Goal: Information Seeking & Learning: Learn about a topic

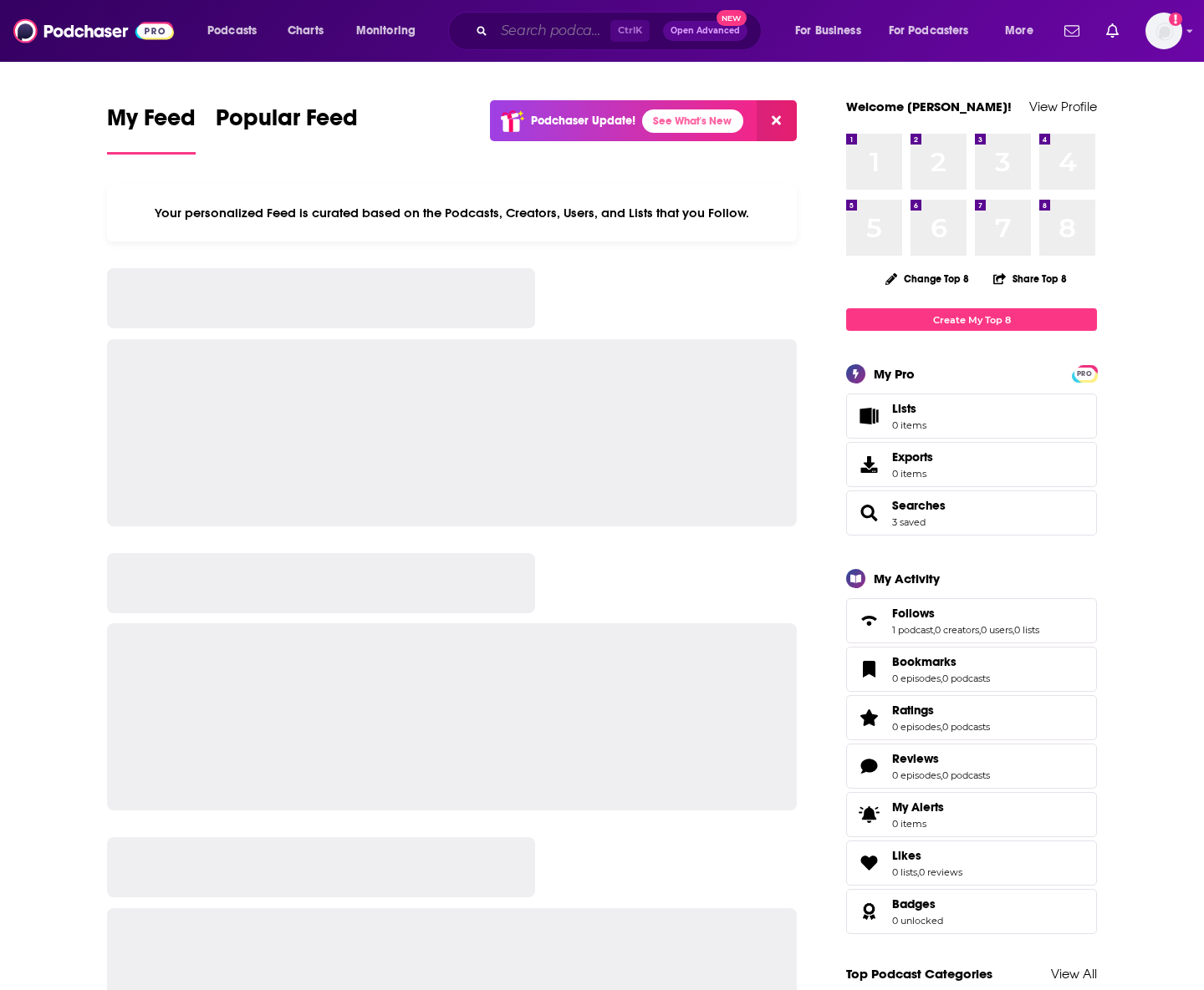
click at [498, 35] on input "Search podcasts, credits, & more..." at bounding box center [552, 31] width 116 height 26
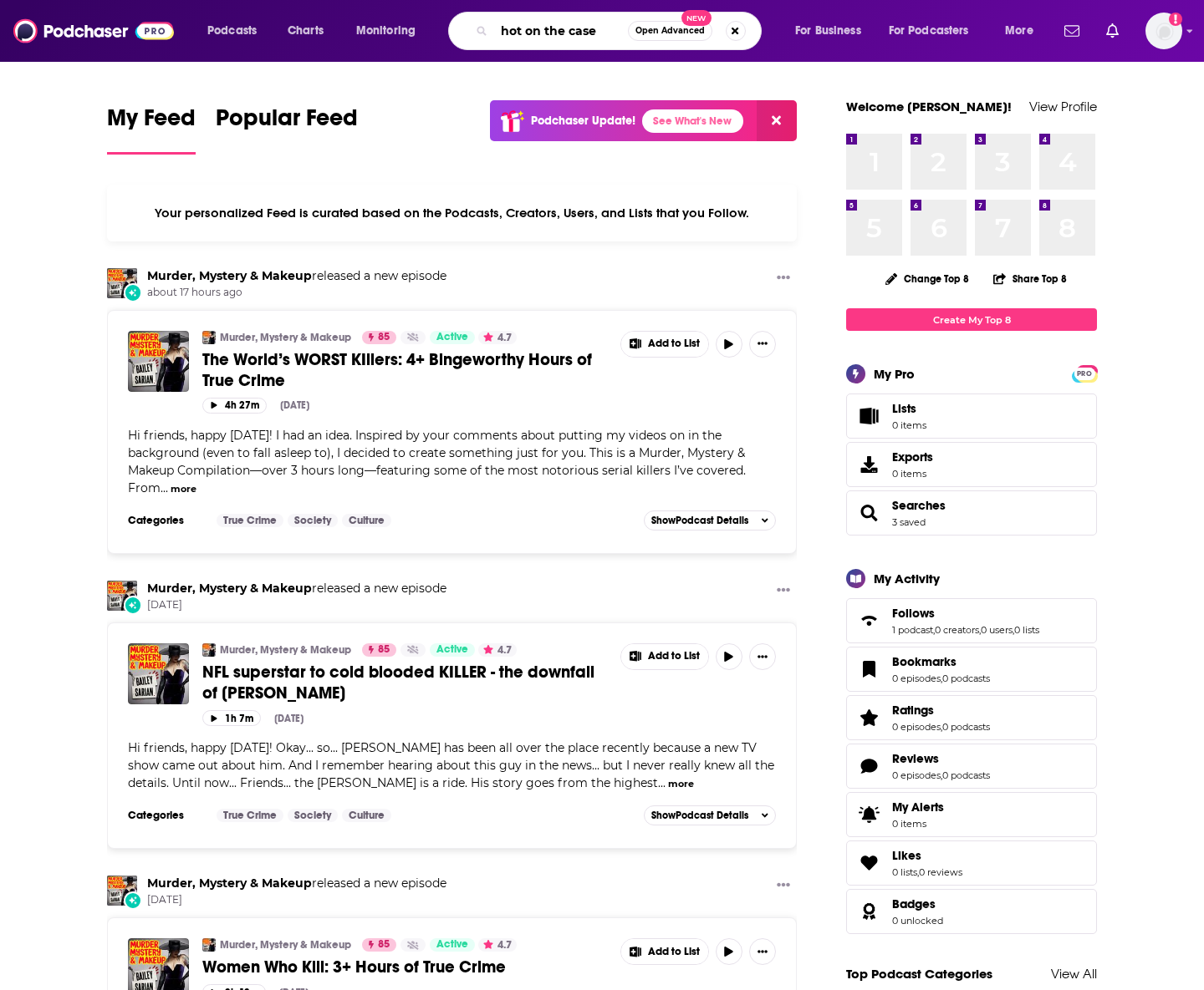
type input "hot on the case"
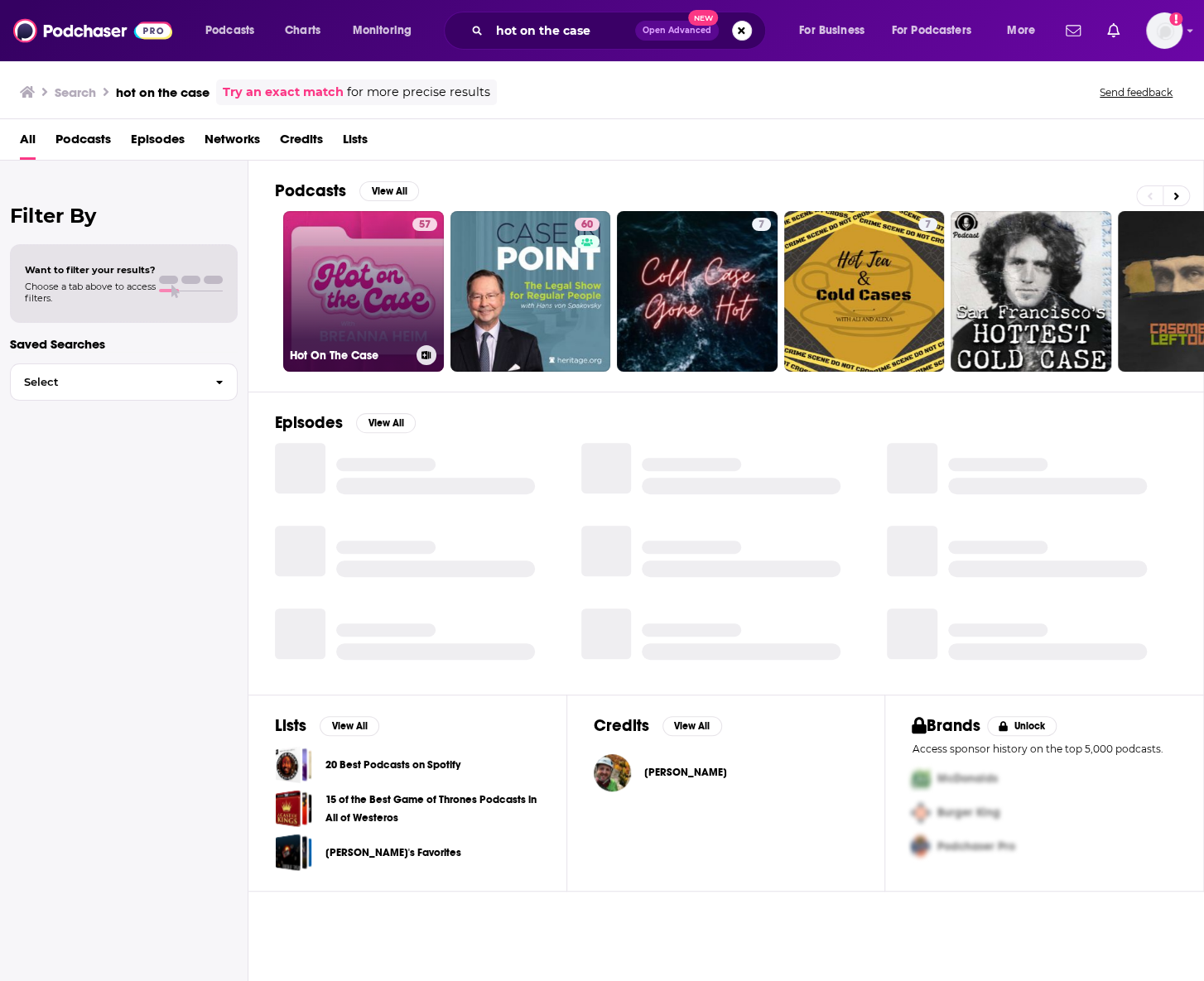
click at [377, 288] on link "57 Hot On The Case" at bounding box center [364, 292] width 161 height 161
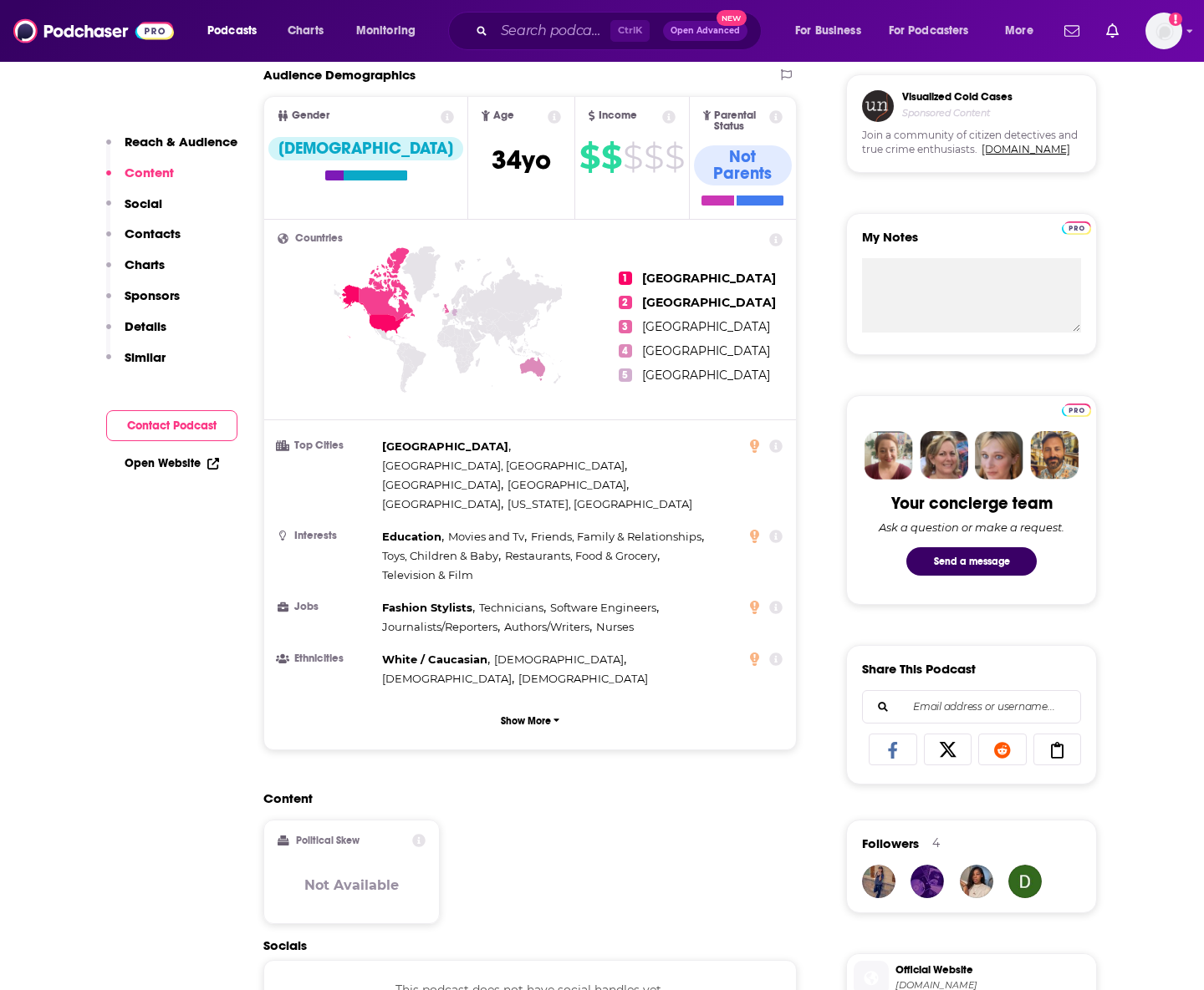
scroll to position [836, 0]
